Goal: Transaction & Acquisition: Obtain resource

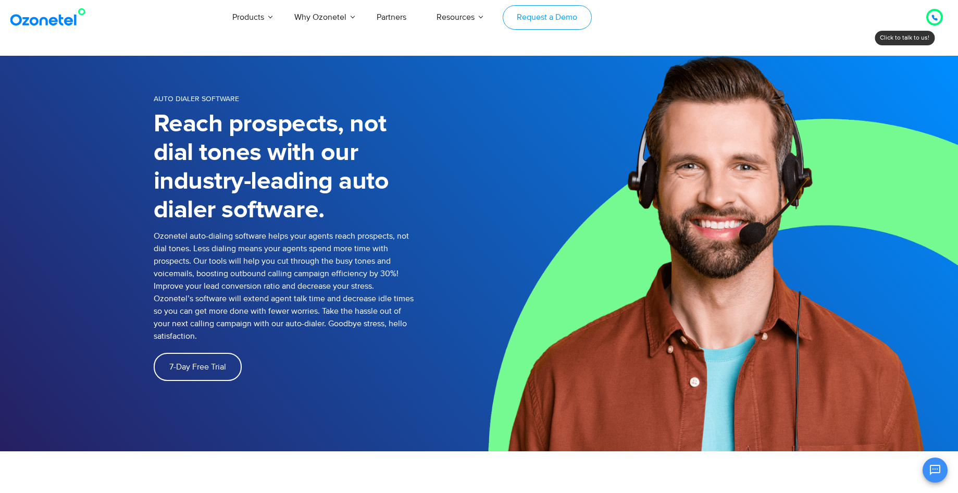
click at [520, 20] on link "Request a Demo" at bounding box center [546, 17] width 89 height 24
